Goal: Find specific page/section: Find specific page/section

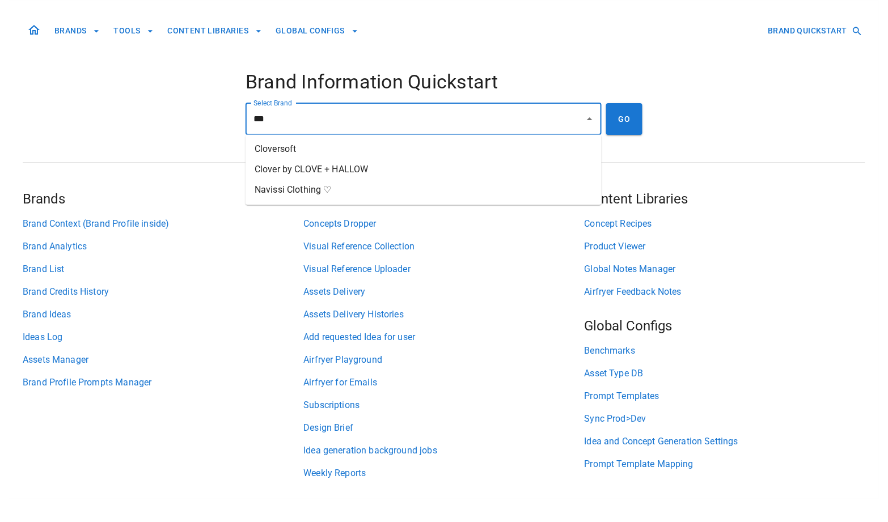
click at [326, 174] on li "Clover by CLOVE + HALLOW" at bounding box center [423, 170] width 356 height 20
type input "**********"
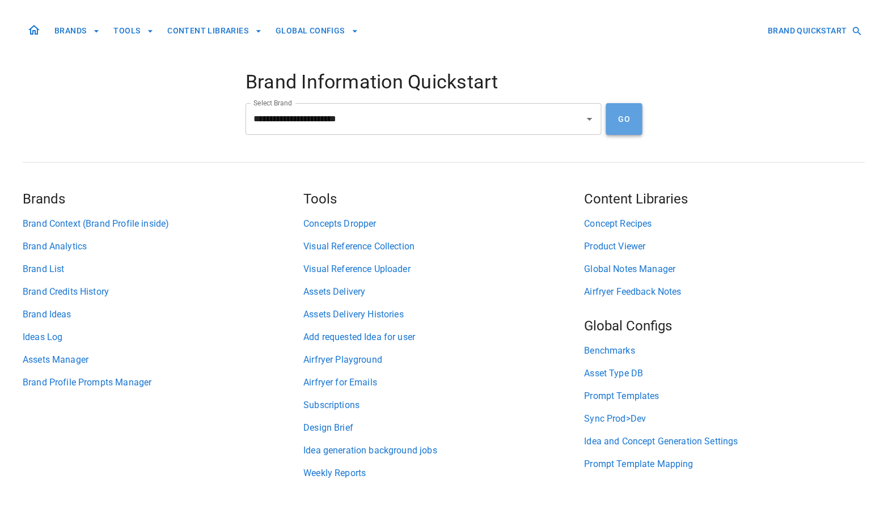
click at [633, 126] on button "GO" at bounding box center [624, 119] width 36 height 32
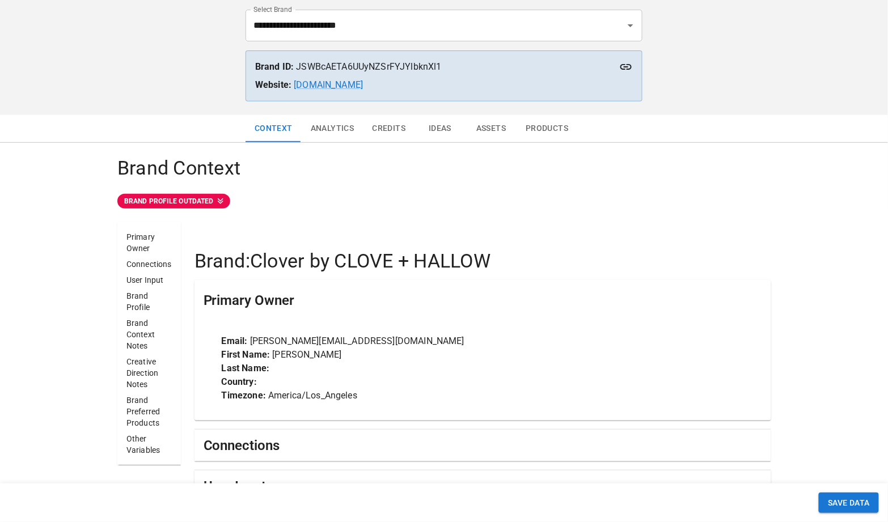
scroll to position [84, 0]
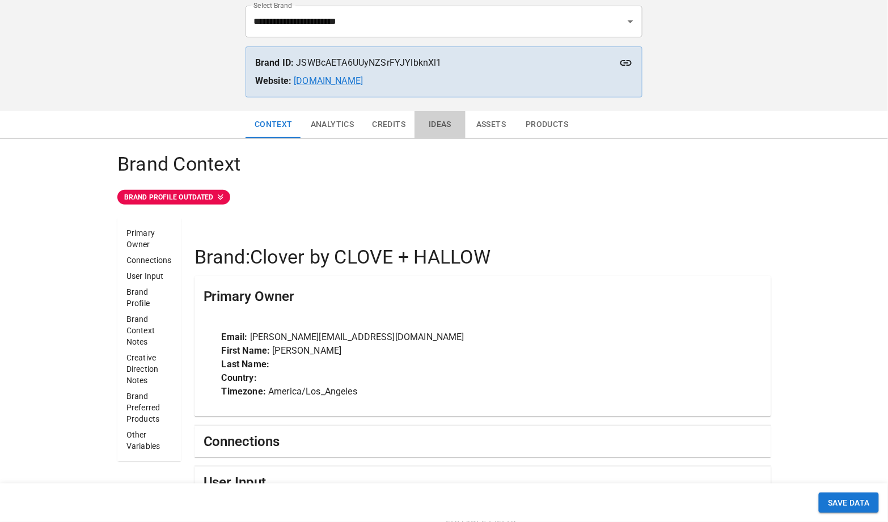
click at [443, 125] on button "Ideas" at bounding box center [439, 124] width 51 height 27
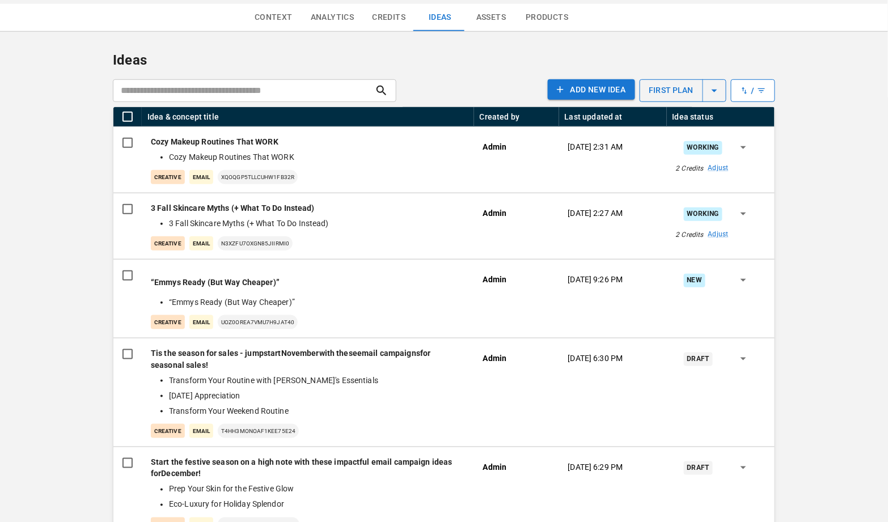
scroll to position [190, 0]
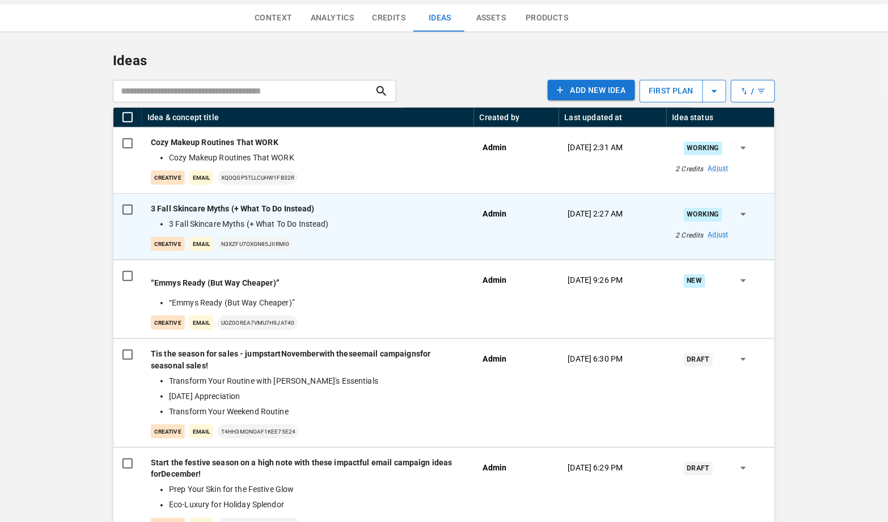
click at [330, 231] on div "3 Fall Skincare Myths (+ What To Do Instead) 3 Fall Skincare Myths (+ What To D…" at bounding box center [308, 227] width 314 height 48
